Goal: Information Seeking & Learning: Learn about a topic

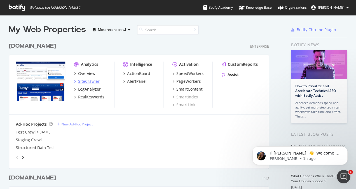
scroll to position [184, 348]
click at [91, 75] on div "Overview" at bounding box center [86, 74] width 17 height 6
